Goal: Task Accomplishment & Management: Manage account settings

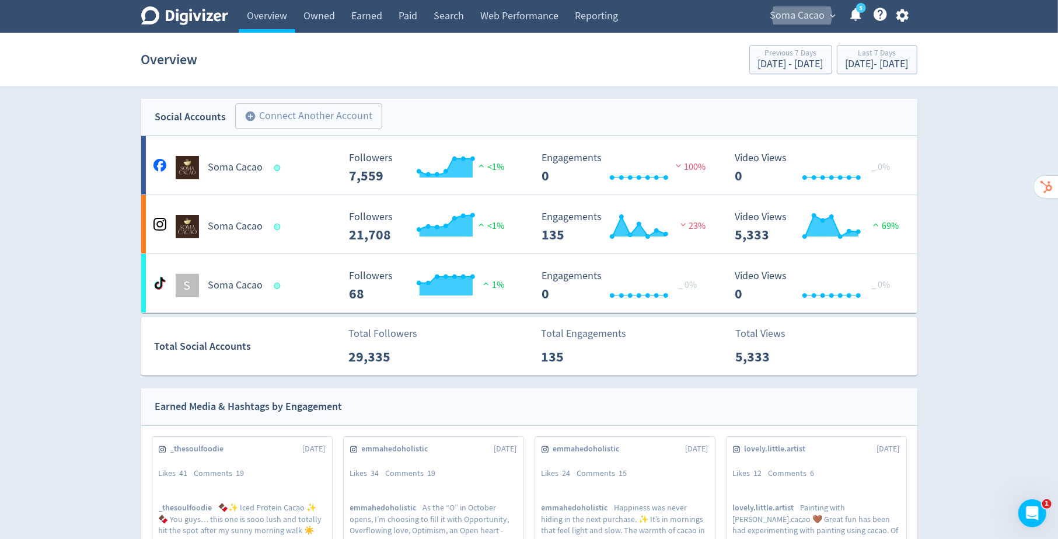
click at [907, 14] on icon "button" at bounding box center [903, 15] width 12 height 13
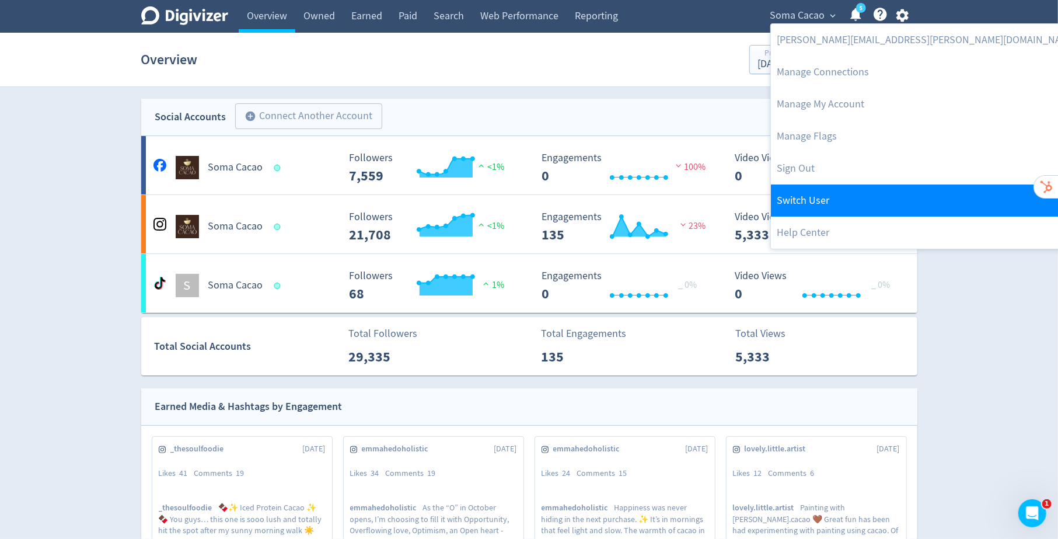
click at [864, 197] on link "Switch User" at bounding box center [927, 200] width 312 height 32
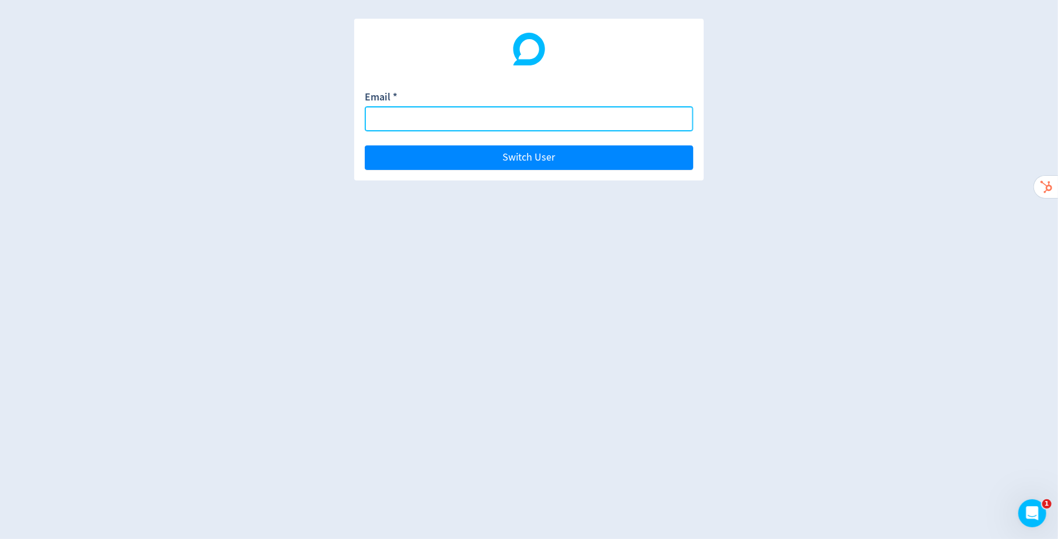
click at [416, 117] on input "Email *" at bounding box center [529, 118] width 329 height 25
paste input "[PERSON_NAME][EMAIL_ADDRESS][DOMAIN_NAME]"
type input "[PERSON_NAME][EMAIL_ADDRESS][DOMAIN_NAME]"
click at [365, 145] on button "Switch User" at bounding box center [529, 157] width 329 height 25
